Goal: Task Accomplishment & Management: Use online tool/utility

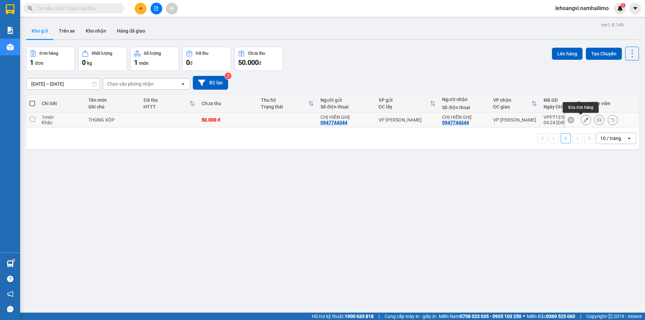
click at [587, 121] on div at bounding box center [599, 120] width 37 height 10
click at [594, 121] on button at bounding box center [598, 120] width 9 height 12
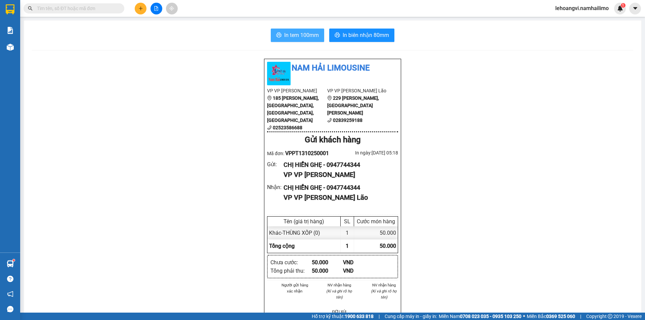
click at [290, 40] on button "In tem 100mm" at bounding box center [297, 35] width 53 height 13
click at [370, 36] on span "In biên nhận 80mm" at bounding box center [365, 35] width 46 height 8
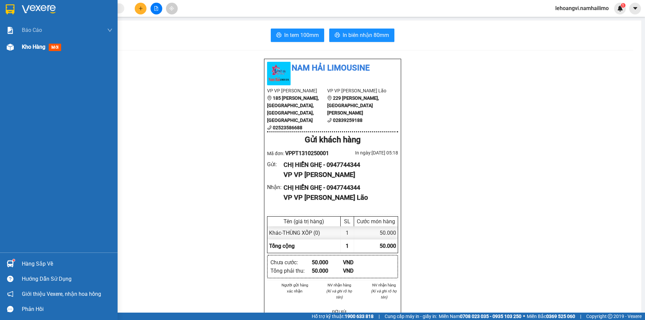
click at [15, 48] on div at bounding box center [10, 47] width 12 height 12
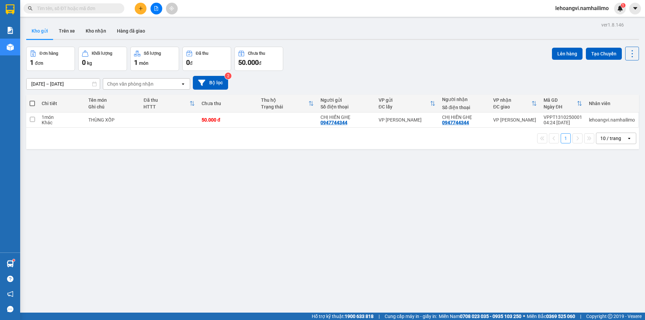
click at [184, 112] on th "Đã thu HTTT" at bounding box center [169, 104] width 58 height 18
click at [272, 120] on td at bounding box center [287, 119] width 59 height 15
checkbox input "true"
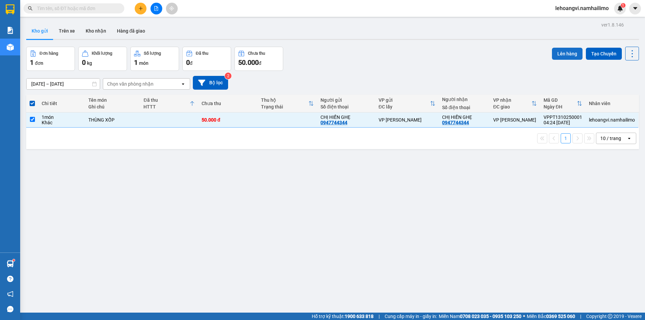
click at [562, 54] on button "Lên hàng" at bounding box center [567, 54] width 31 height 12
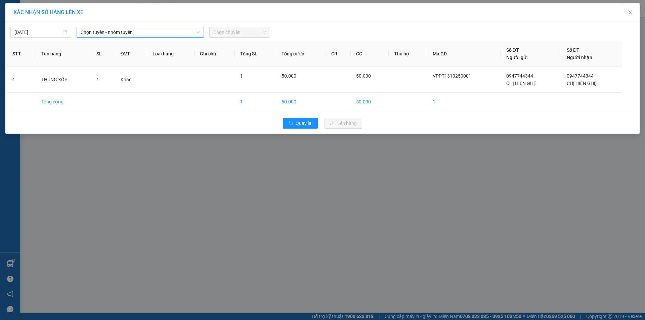
click at [128, 36] on span "Chọn tuyến - nhóm tuyến" at bounding box center [140, 32] width 119 height 10
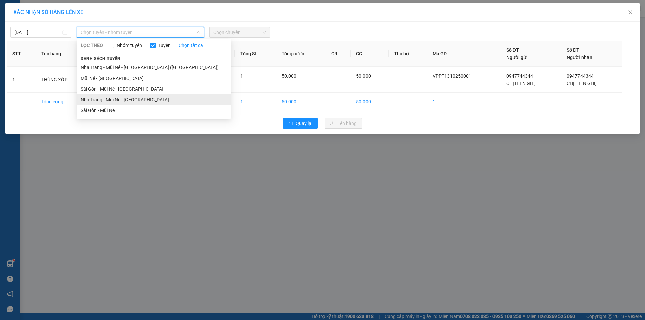
click at [118, 102] on li "Nha Trang - Mũi Né - [GEOGRAPHIC_DATA]" at bounding box center [154, 99] width 154 height 11
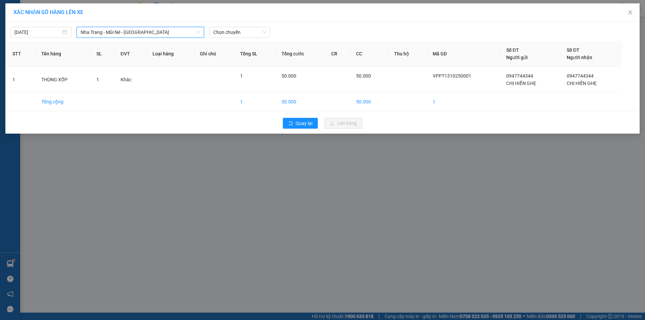
click at [159, 27] on div "Nha Trang - Mũi Né - [GEOGRAPHIC_DATA]" at bounding box center [140, 32] width 127 height 11
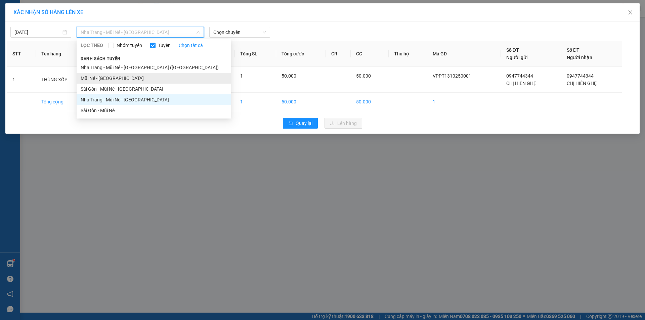
click at [119, 79] on li "Mũi Né - [GEOGRAPHIC_DATA]" at bounding box center [154, 78] width 154 height 11
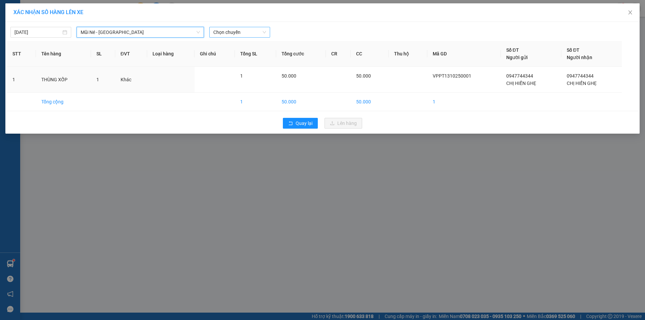
click at [253, 30] on span "Chọn chuyến" at bounding box center [239, 32] width 53 height 10
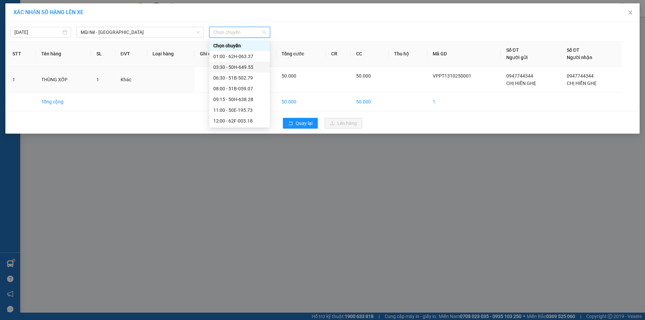
click at [251, 68] on div "03:30 - 50H-649.55" at bounding box center [239, 66] width 52 height 7
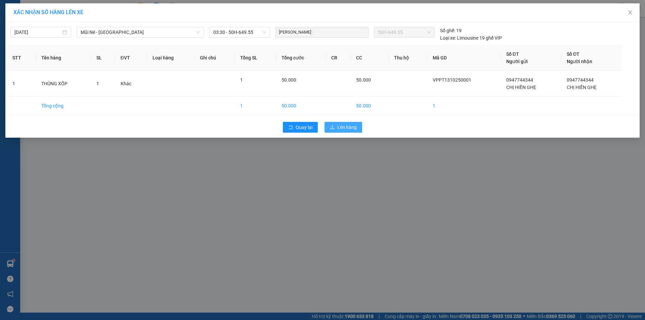
click at [356, 129] on span "Lên hàng" at bounding box center [346, 127] width 19 height 7
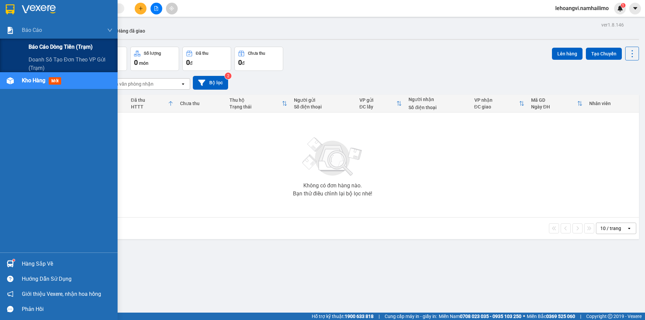
click at [56, 43] on span "Báo cáo dòng tiền (trạm)" at bounding box center [61, 47] width 64 height 8
